Goal: Use online tool/utility: Use online tool/utility

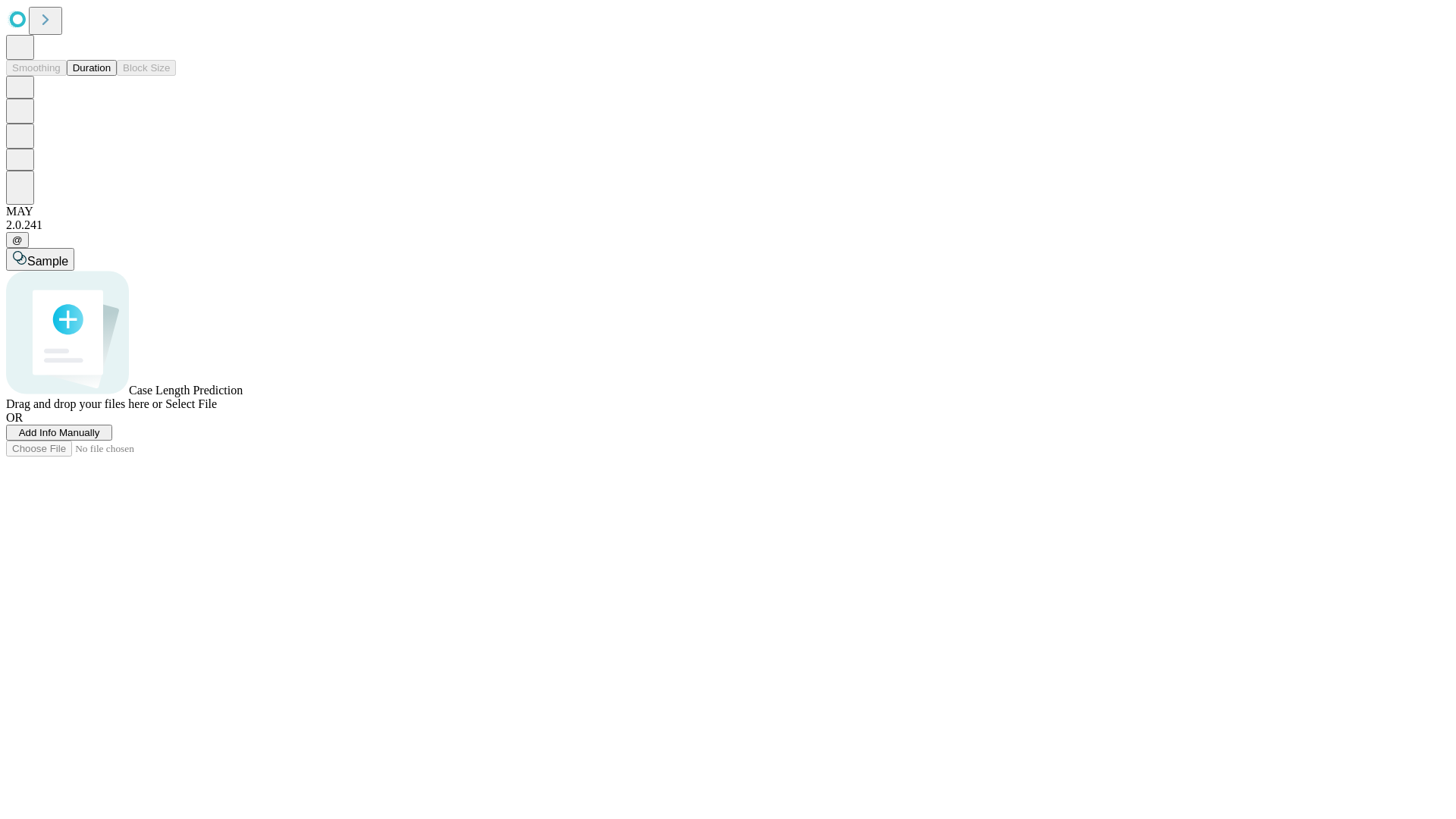
click at [111, 75] on button "Duration" at bounding box center [91, 67] width 50 height 16
click at [68, 254] on span "Sample" at bounding box center [47, 261] width 41 height 13
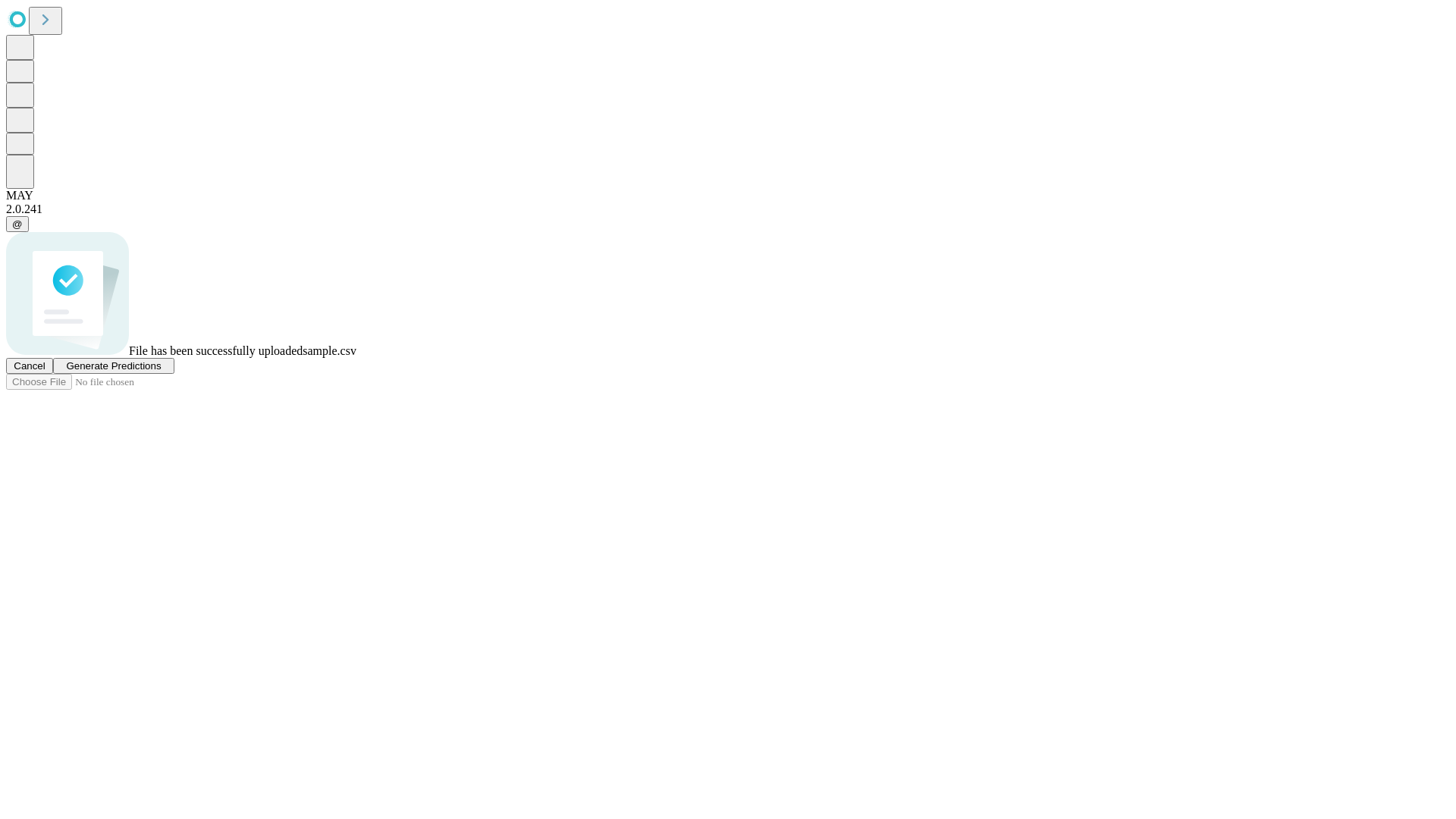
click at [161, 371] on span "Generate Predictions" at bounding box center [114, 366] width 95 height 12
